Goal: Entertainment & Leisure: Browse casually

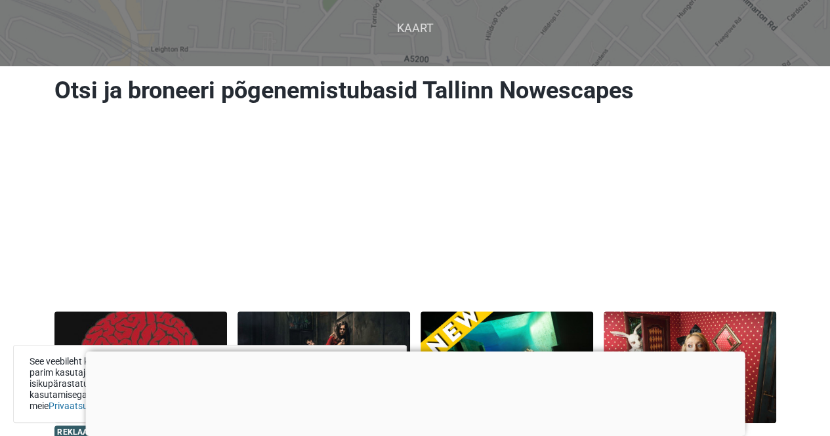
scroll to position [91, 0]
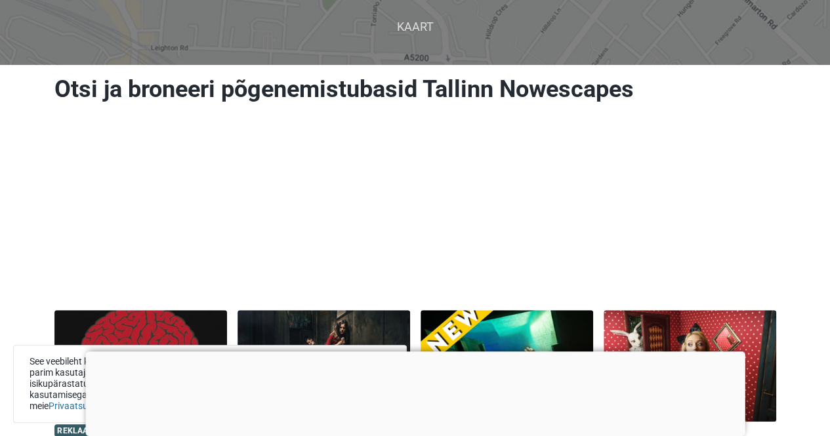
click at [406, 352] on div at bounding box center [415, 352] width 660 height 0
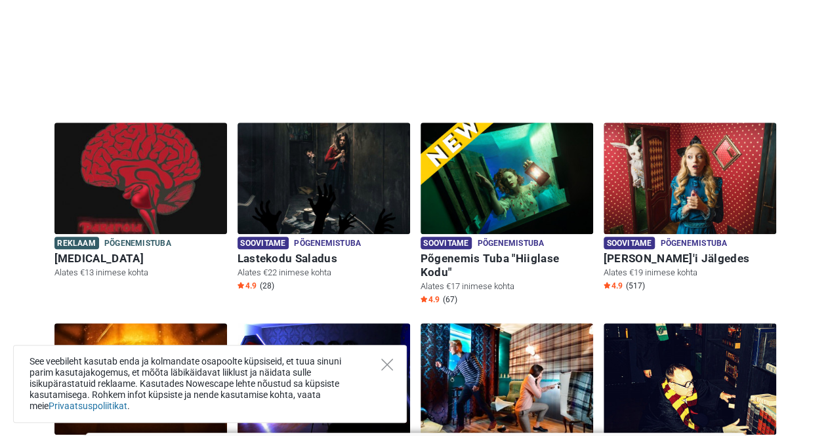
scroll to position [276, 0]
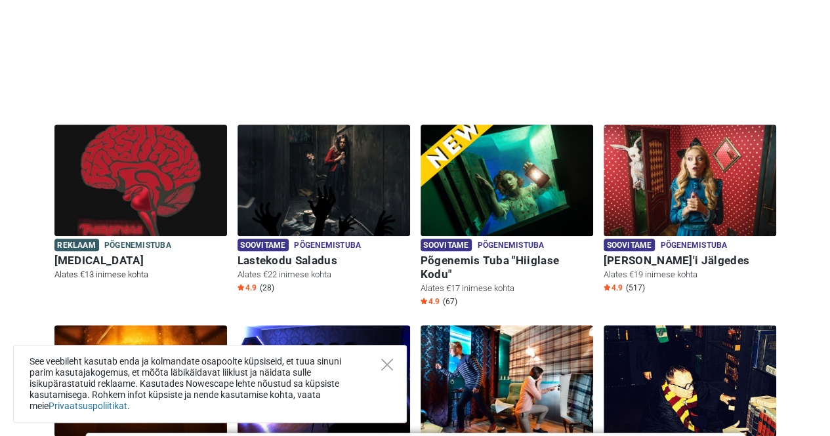
click at [98, 205] on img at bounding box center [140, 181] width 173 height 112
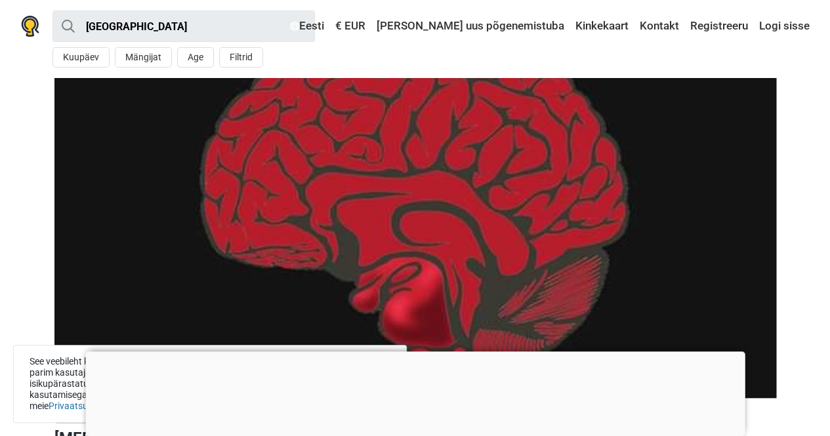
click at [416, 352] on div at bounding box center [415, 352] width 660 height 0
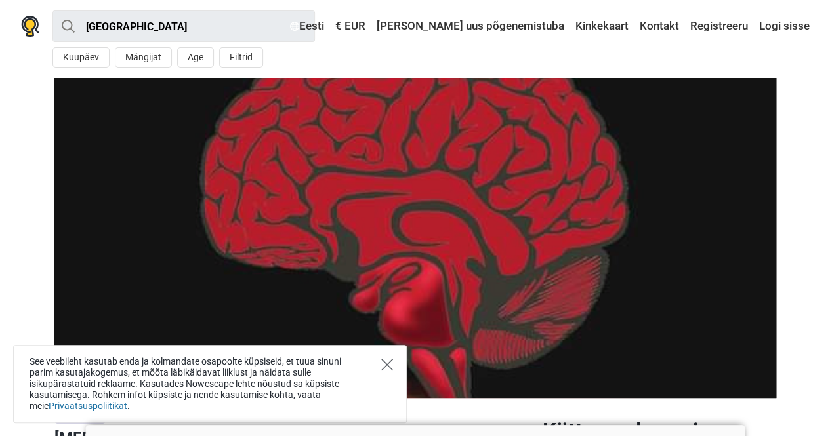
click at [391, 368] on icon "Close" at bounding box center [387, 365] width 12 height 12
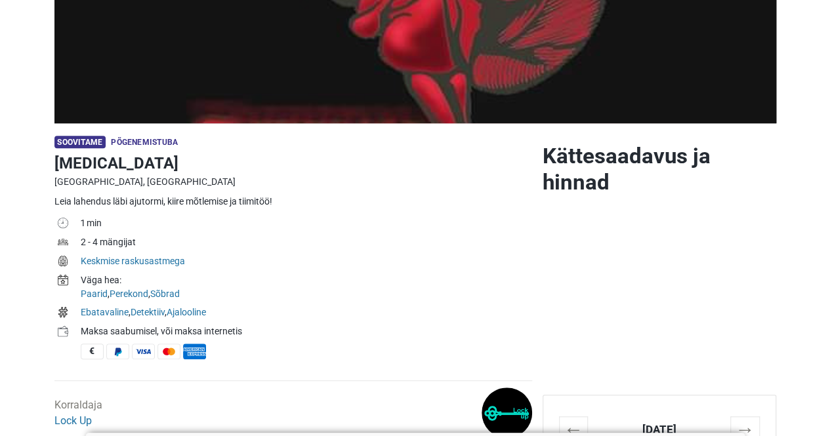
scroll to position [278, 0]
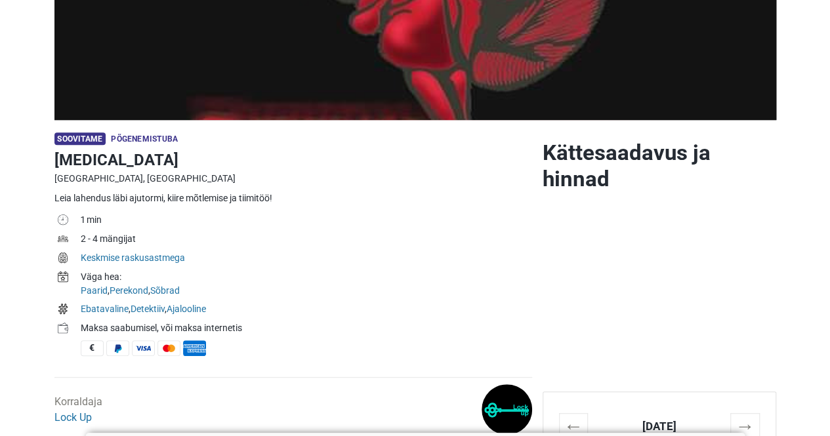
click at [158, 148] on h1 "[MEDICAL_DATA]" at bounding box center [293, 160] width 478 height 24
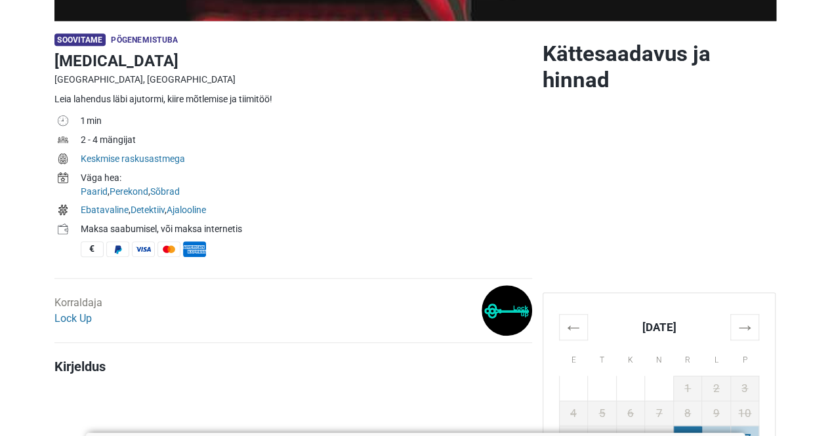
scroll to position [390, 0]
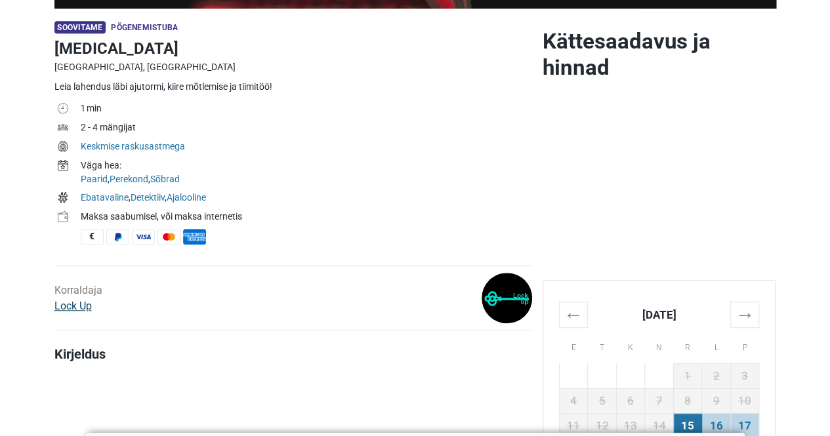
click at [72, 308] on link "Lock Up" at bounding box center [72, 306] width 37 height 12
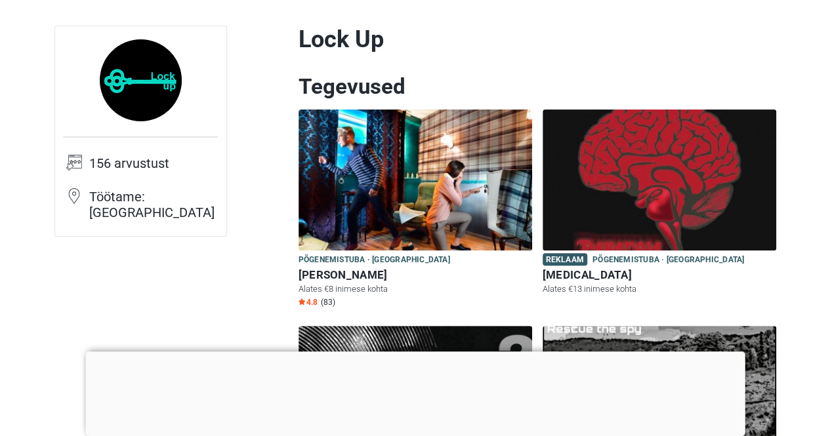
scroll to position [75, 0]
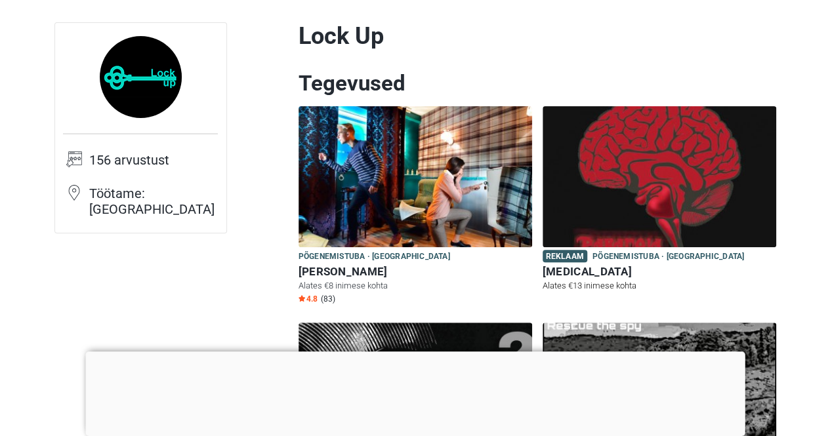
click at [641, 185] on img at bounding box center [660, 176] width 234 height 141
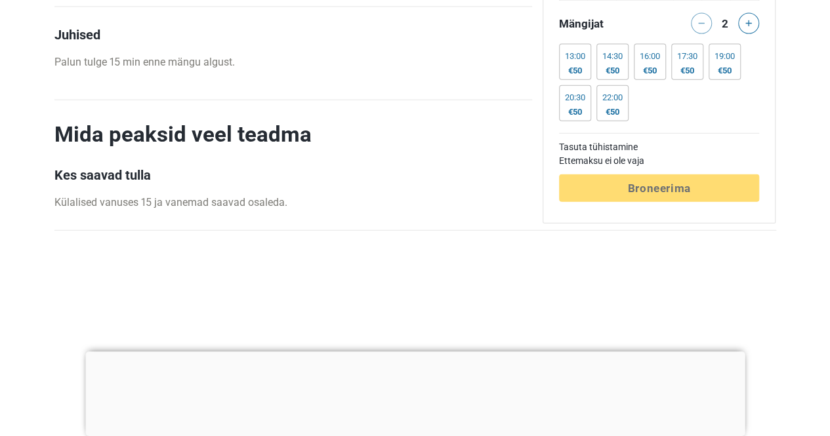
scroll to position [1508, 0]
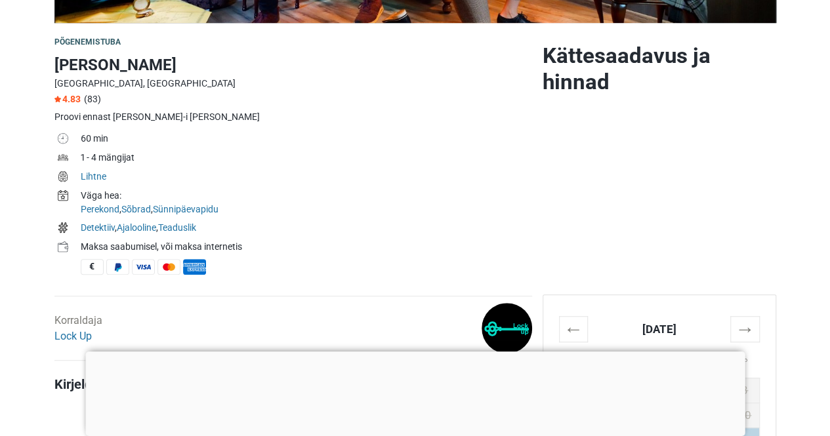
scroll to position [377, 0]
